Goal: Find specific page/section: Find specific page/section

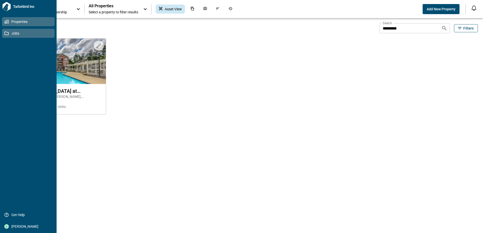
click at [9, 32] on icon at bounding box center [6, 33] width 5 height 5
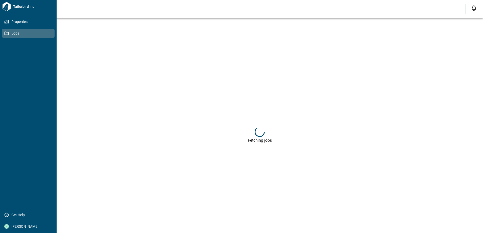
click at [16, 33] on span "Jobs" at bounding box center [29, 33] width 41 height 5
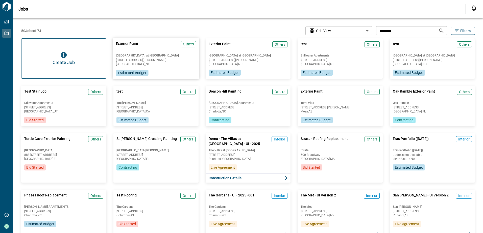
click at [158, 56] on span "[GEOGRAPHIC_DATA] at [GEOGRAPHIC_DATA]" at bounding box center [156, 56] width 80 height 4
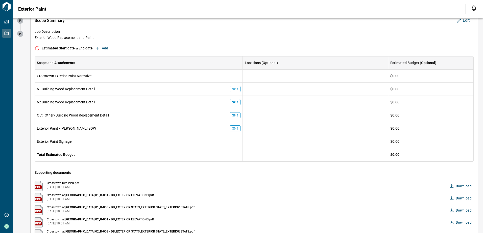
scroll to position [50, 0]
